Goal: Task Accomplishment & Management: Manage account settings

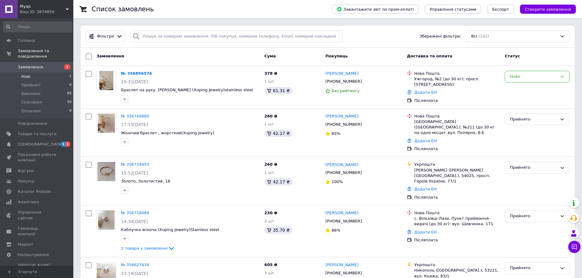
click at [46, 72] on li "Нові 1" at bounding box center [37, 76] width 75 height 9
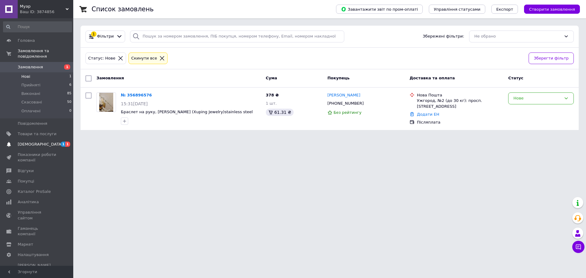
click at [42, 139] on link "Сповіщення 1 1" at bounding box center [37, 144] width 75 height 10
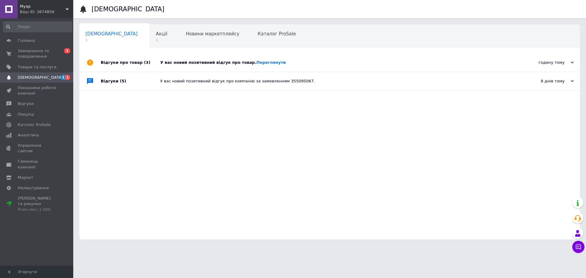
click at [206, 62] on div "У вас новий позитивний відгук про товар. Переглянути" at bounding box center [336, 62] width 353 height 5
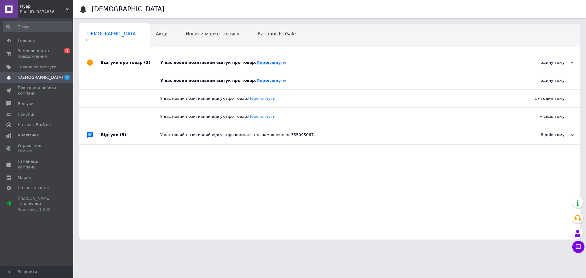
click at [256, 62] on link "Переглянути" at bounding box center [271, 62] width 30 height 5
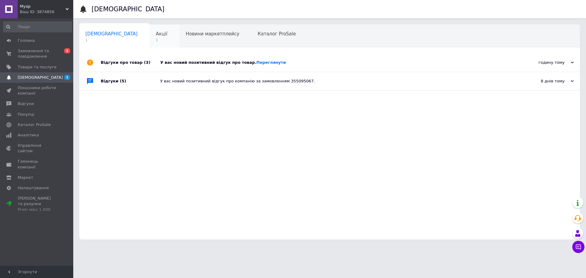
click at [156, 35] on span "Акції" at bounding box center [162, 33] width 12 height 5
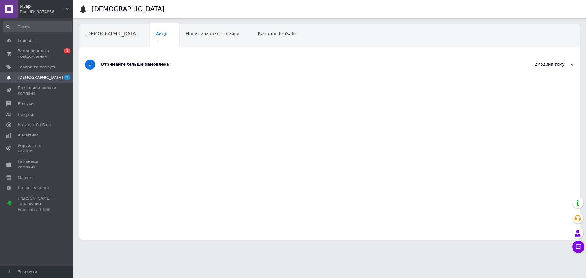
click at [140, 64] on div "Отримайте більше замовлень" at bounding box center [307, 64] width 412 height 5
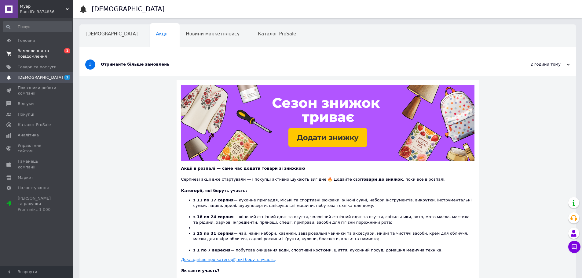
click at [44, 51] on span "Замовлення та повідомлення" at bounding box center [37, 53] width 39 height 11
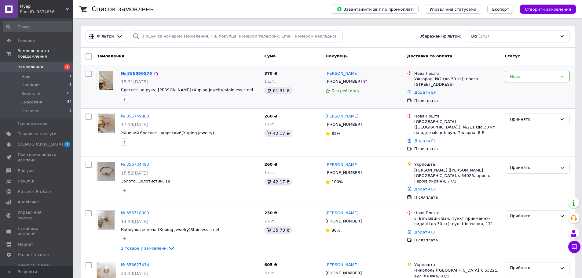
click at [134, 72] on link "№ 356896576" at bounding box center [136, 73] width 31 height 5
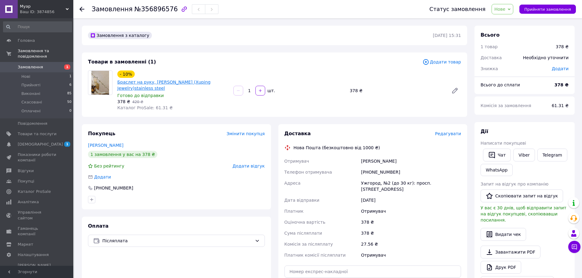
click at [126, 80] on link "Браслет на руку, [PERSON_NAME] (Xuping Jewelry)stainless steel" at bounding box center [163, 85] width 93 height 11
click at [162, 83] on link "Браслет на руку, [PERSON_NAME] (Xuping Jewelry)stainless steel" at bounding box center [163, 85] width 93 height 11
click at [510, 9] on icon at bounding box center [508, 9] width 3 height 3
click at [511, 20] on li "Прийнято" at bounding box center [506, 21] width 28 height 9
click at [34, 142] on span "[DEMOGRAPHIC_DATA]" at bounding box center [40, 144] width 45 height 5
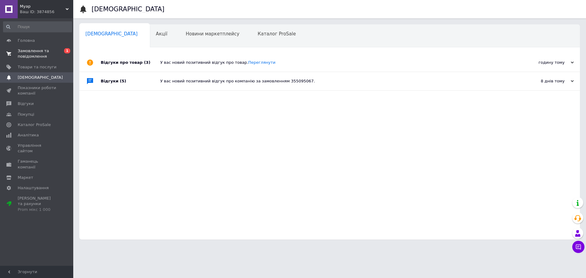
click at [38, 50] on span "Замовлення та повідомлення" at bounding box center [37, 53] width 39 height 11
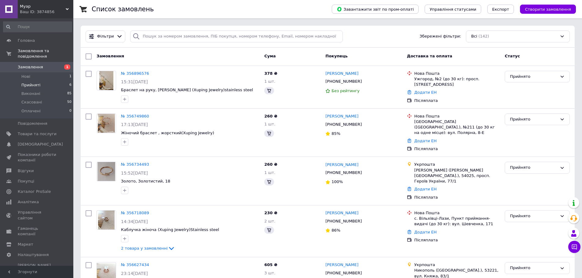
click at [37, 82] on span "Прийняті" at bounding box center [30, 84] width 19 height 5
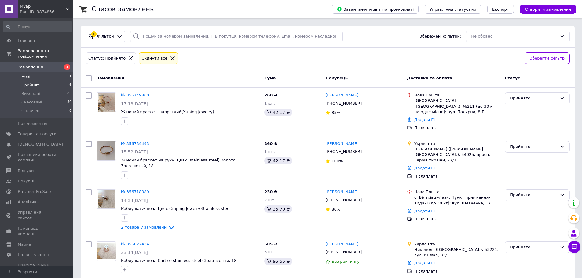
click at [49, 72] on li "Нові 1" at bounding box center [37, 76] width 75 height 9
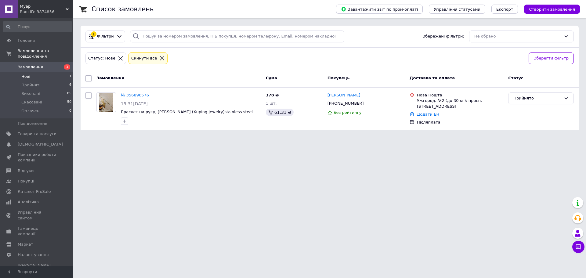
click at [40, 72] on li "Нові 1" at bounding box center [37, 76] width 75 height 9
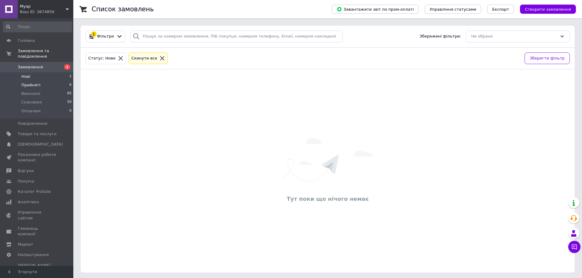
click at [38, 81] on li "Прийняті 6" at bounding box center [37, 85] width 75 height 9
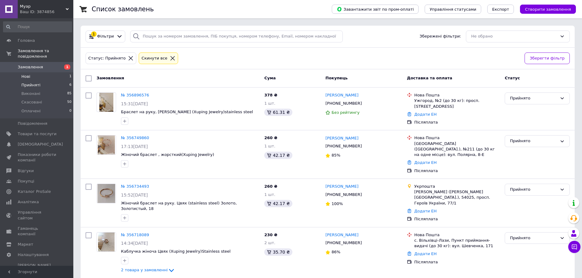
click at [43, 72] on li "Нові 1" at bounding box center [37, 76] width 75 height 9
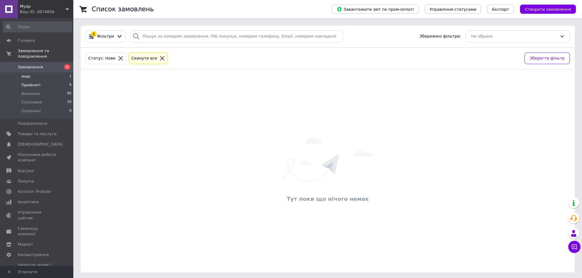
click at [45, 81] on li "Прийняті 6" at bounding box center [37, 85] width 75 height 9
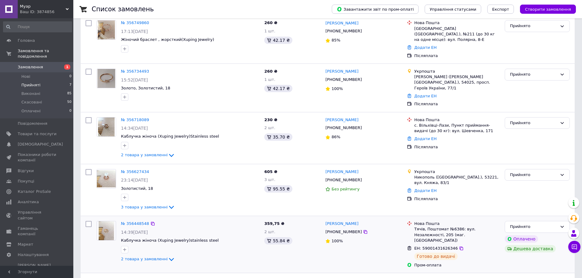
scroll to position [152, 0]
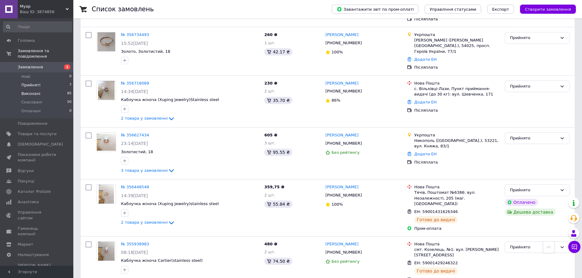
click at [29, 91] on span "Виконані" at bounding box center [30, 93] width 19 height 5
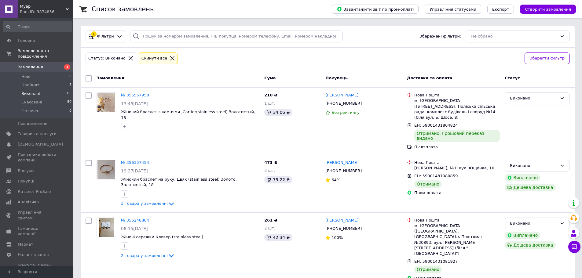
click at [65, 89] on li "Виконані 85" at bounding box center [37, 93] width 75 height 9
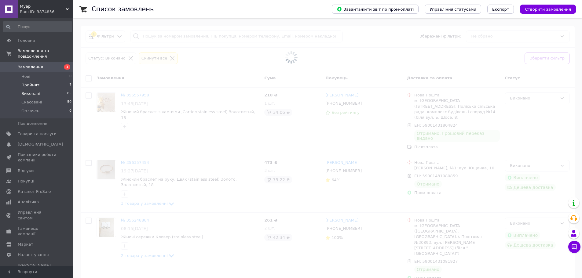
click at [42, 81] on li "Прийняті 7" at bounding box center [37, 85] width 75 height 9
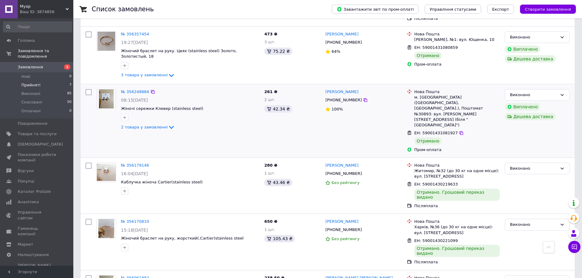
scroll to position [113, 0]
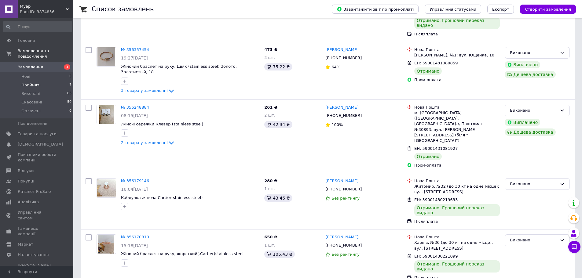
click at [50, 81] on li "Прийняті 7" at bounding box center [37, 85] width 75 height 9
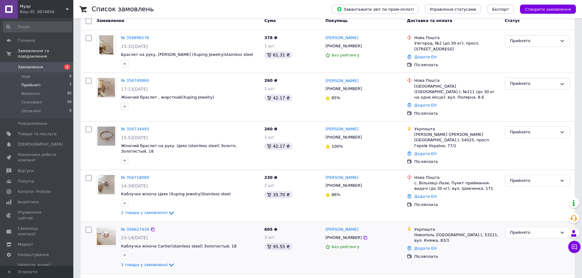
scroll to position [61, 0]
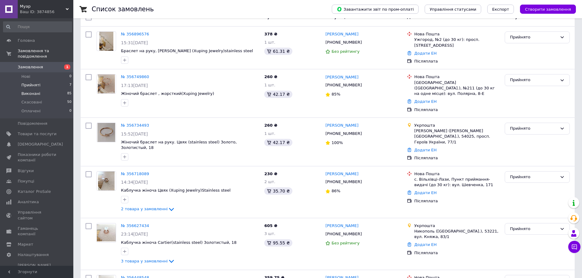
click at [43, 90] on li "Виконані 85" at bounding box center [37, 93] width 75 height 9
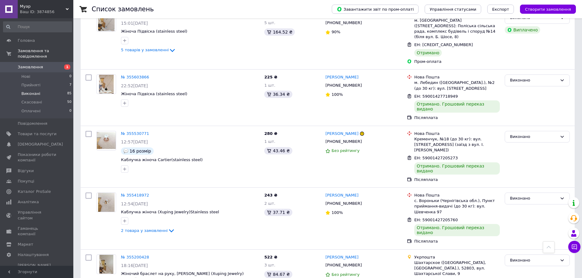
scroll to position [550, 0]
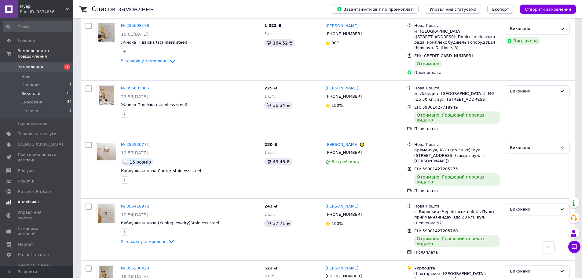
click at [30, 199] on span "Аналітика" at bounding box center [28, 201] width 21 height 5
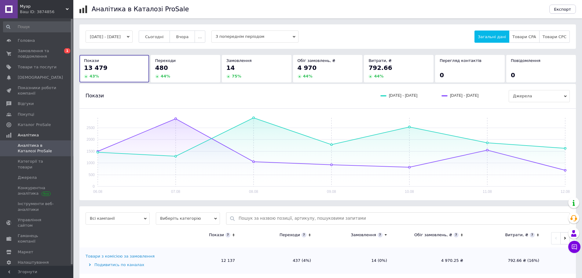
click at [133, 37] on button "[DATE] - [DATE]" at bounding box center [108, 37] width 47 height 12
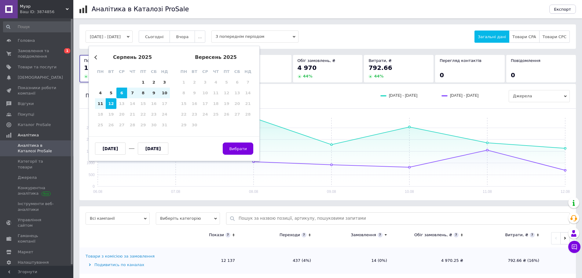
click at [95, 59] on div "Previous Month [DATE] пн вт ср чт пт сб нд 28 29 30 31 1 2 3 4 5 6 7 8 9 10 11 …" at bounding box center [174, 103] width 171 height 115
click at [98, 57] on button "Previous Month" at bounding box center [96, 57] width 4 height 4
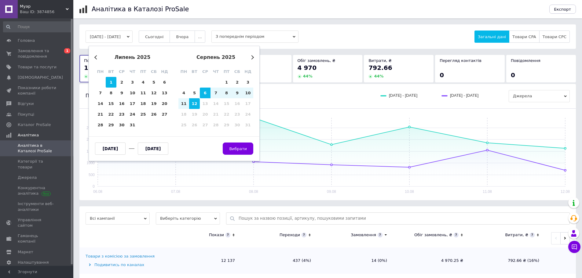
click at [114, 83] on div "1" at bounding box center [111, 82] width 11 height 11
type input "[DATE]"
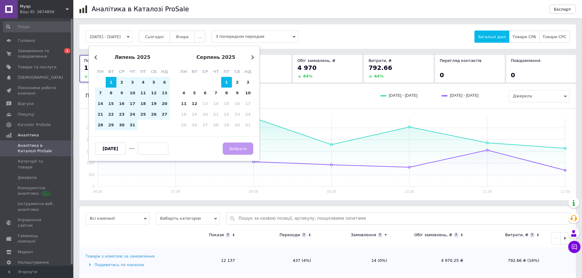
click at [223, 81] on div "1" at bounding box center [226, 82] width 11 height 11
type input "[DATE]"
click at [136, 127] on div "31" at bounding box center [132, 125] width 11 height 11
type input "[DATE]"
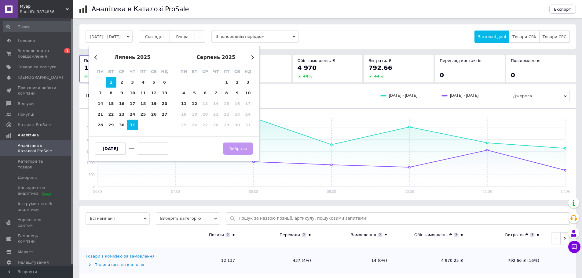
click at [106, 82] on div "1" at bounding box center [111, 82] width 11 height 11
type input "[DATE]"
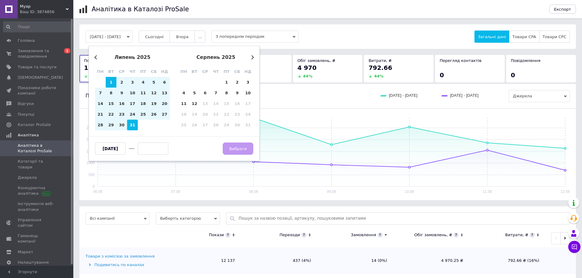
click at [129, 125] on div "31" at bounding box center [132, 125] width 11 height 11
type input "[DATE]"
click at [234, 150] on span "Вибрати" at bounding box center [238, 149] width 18 height 5
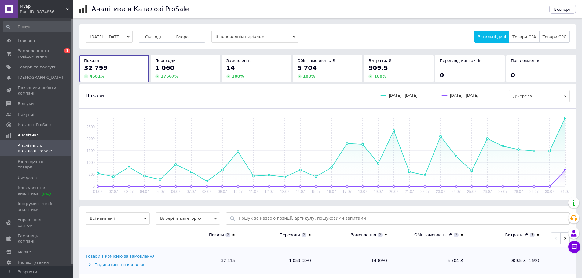
click at [117, 38] on button "[DATE] - [DATE]" at bounding box center [108, 37] width 47 height 12
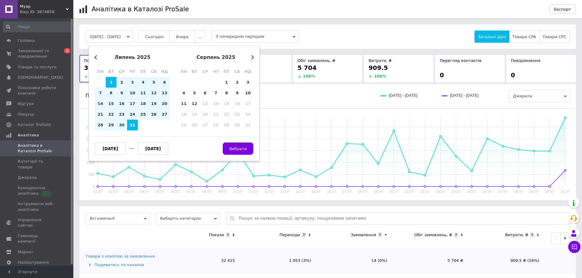
click at [97, 57] on button "Previous Month" at bounding box center [96, 57] width 4 height 4
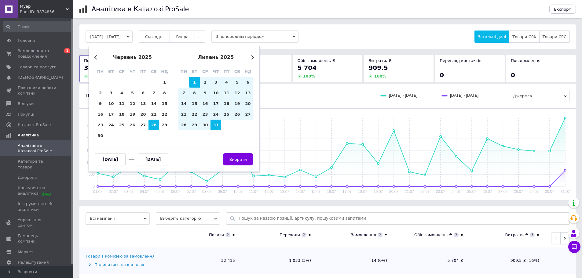
click at [156, 126] on div "28" at bounding box center [153, 125] width 11 height 11
type input "[DATE]"
click at [218, 128] on div "31" at bounding box center [215, 125] width 11 height 11
type input "[DATE]"
click at [243, 162] on button "Вибрати" at bounding box center [238, 159] width 31 height 12
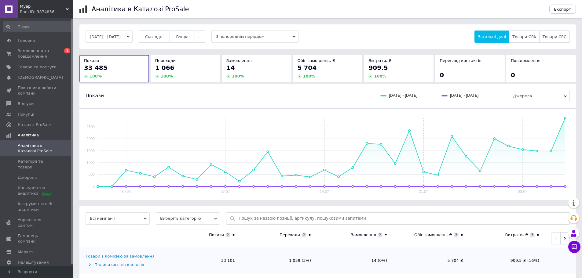
click at [133, 34] on button "[DATE] - [DATE]" at bounding box center [108, 37] width 47 height 12
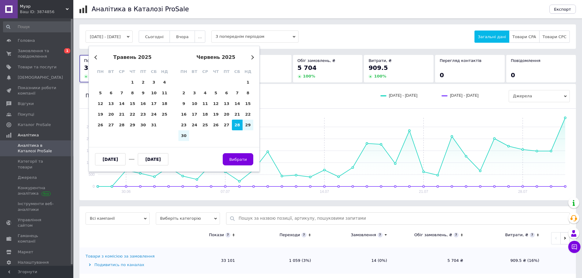
click at [254, 58] on div "Previous Month Next Month [DATE] пн вт ср чт пт сб нд 28 29 30 1 2 3 4 5 6 7 8 …" at bounding box center [174, 109] width 171 height 126
click at [251, 58] on button "Next Month" at bounding box center [251, 57] width 4 height 4
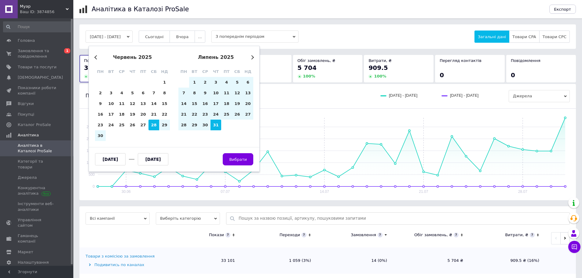
click at [255, 57] on div "Previous Month Next Month [DATE] пн вт ср чт пт сб нд 26 27 28 29 30 31 1 2 3 4…" at bounding box center [174, 109] width 171 height 126
click at [253, 56] on button "Next Month" at bounding box center [251, 57] width 4 height 4
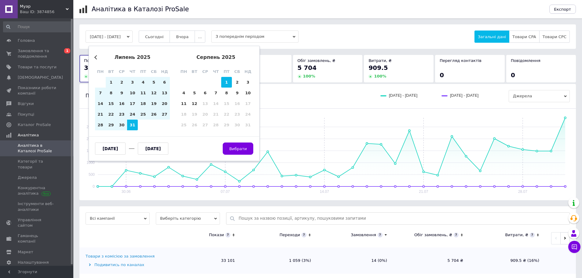
click at [224, 82] on div "1" at bounding box center [226, 82] width 11 height 11
type input "[DATE]"
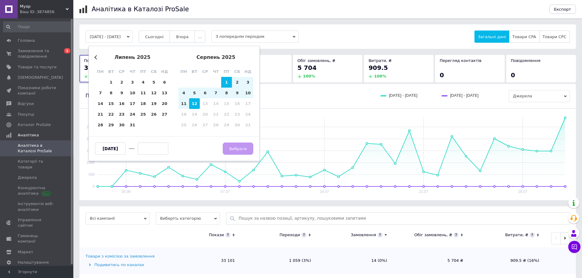
click at [196, 103] on div "12" at bounding box center [194, 103] width 11 height 11
type input "[DATE]"
click at [235, 148] on span "Вибрати" at bounding box center [238, 149] width 18 height 5
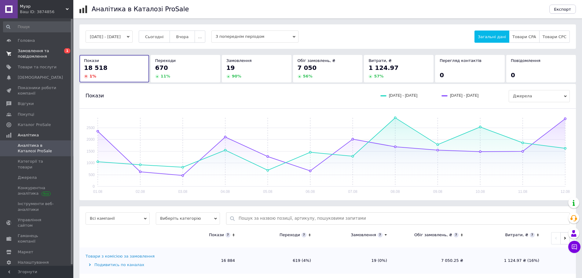
click at [31, 56] on span "Замовлення та повідомлення" at bounding box center [37, 53] width 39 height 11
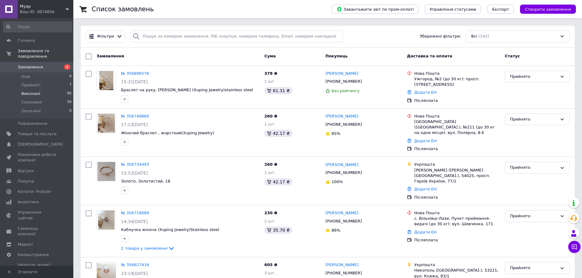
click at [41, 89] on li "Виконані 85" at bounding box center [37, 93] width 75 height 9
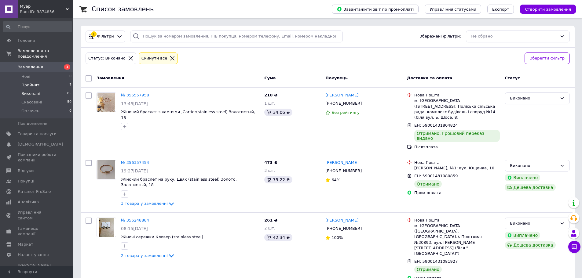
click at [35, 82] on span "Прийняті" at bounding box center [30, 84] width 19 height 5
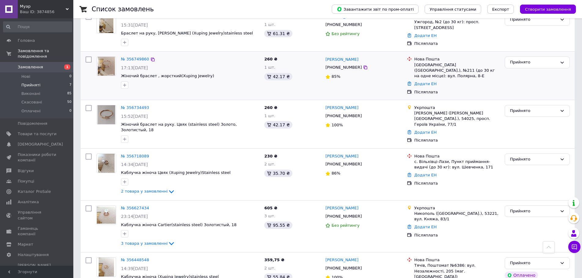
scroll to position [30, 0]
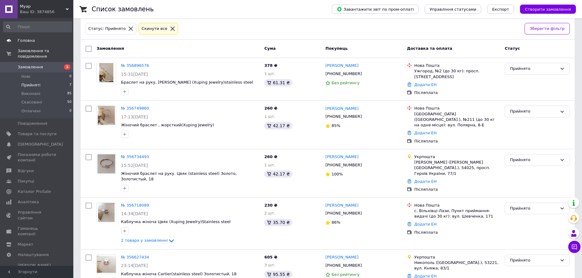
click at [23, 38] on span "Головна" at bounding box center [26, 40] width 17 height 5
